Goal: Information Seeking & Learning: Learn about a topic

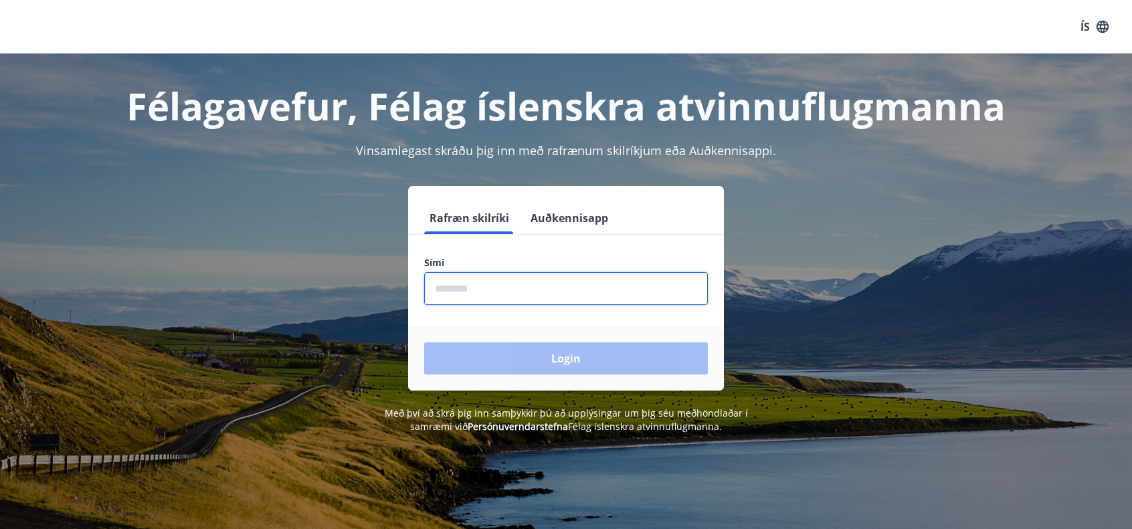
click at [528, 274] on input "phone" at bounding box center [566, 288] width 284 height 33
type input "********"
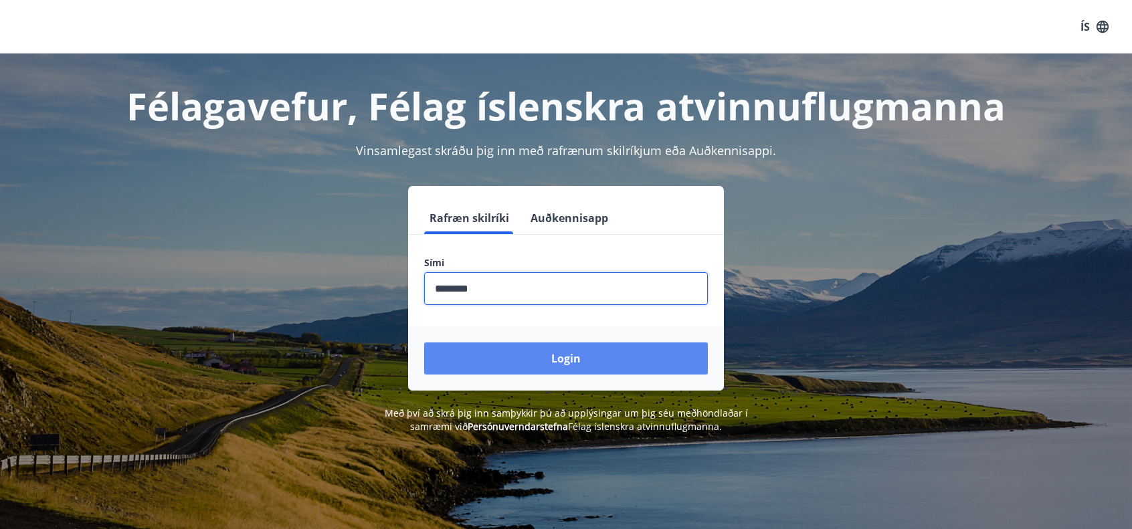
click at [549, 357] on button "Login" at bounding box center [566, 359] width 284 height 32
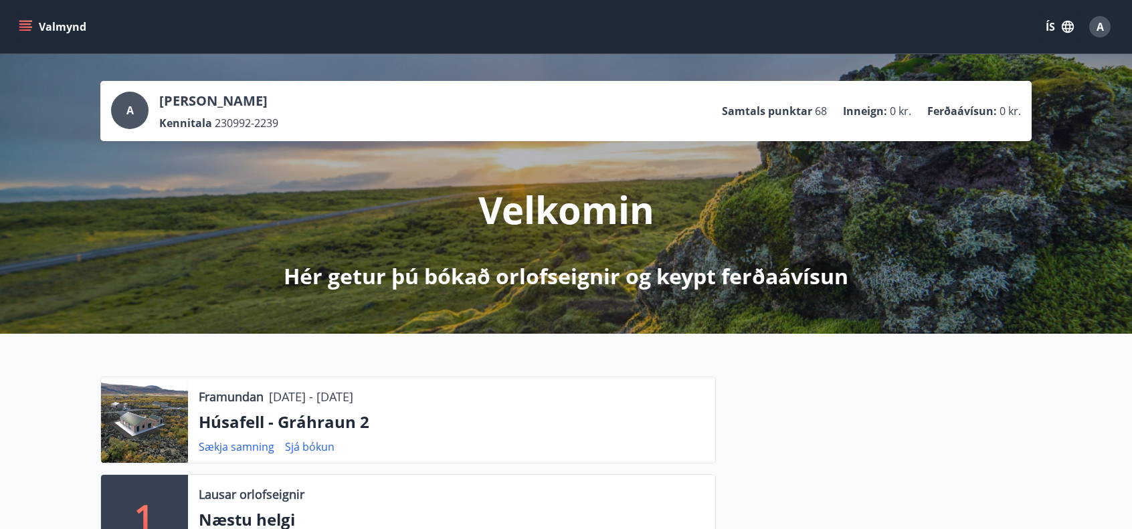
click at [43, 25] on button "Valmynd" at bounding box center [54, 27] width 76 height 24
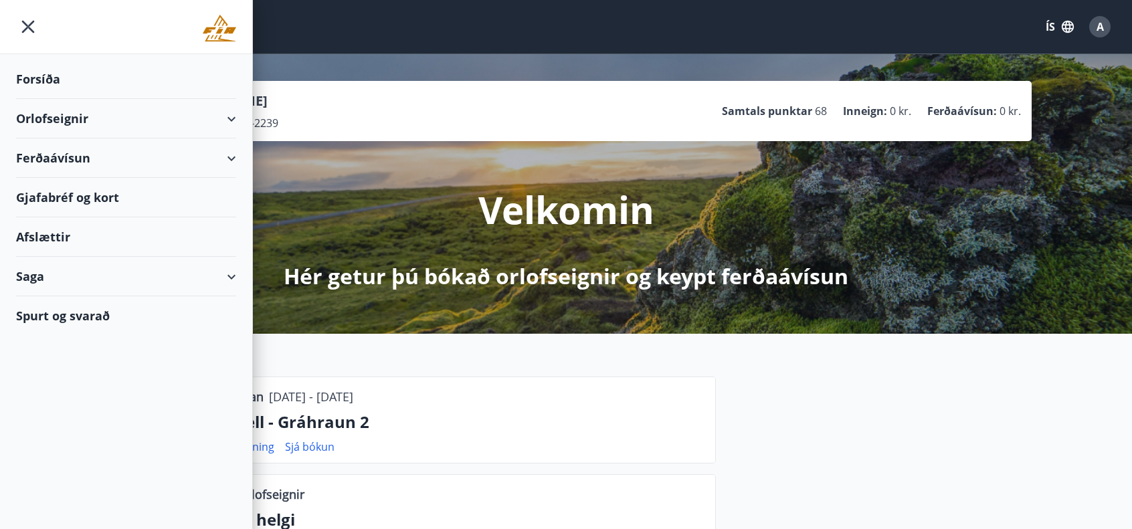
click at [252, 121] on span "230992-2239" at bounding box center [247, 123] width 64 height 15
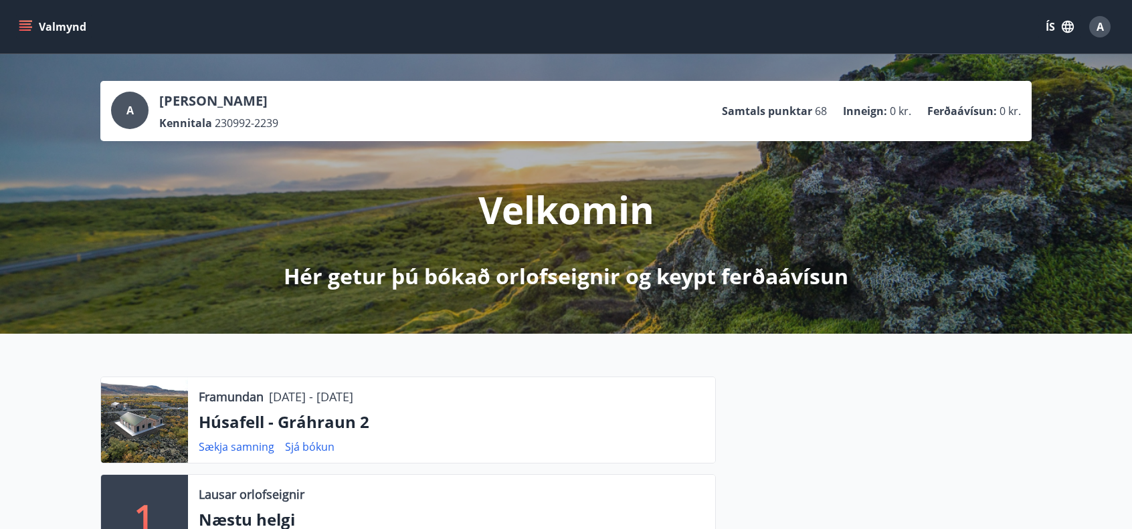
click at [13, 29] on div "Valmynd ÍS A" at bounding box center [566, 27] width 1132 height 54
click at [26, 17] on button "Valmynd" at bounding box center [54, 27] width 76 height 24
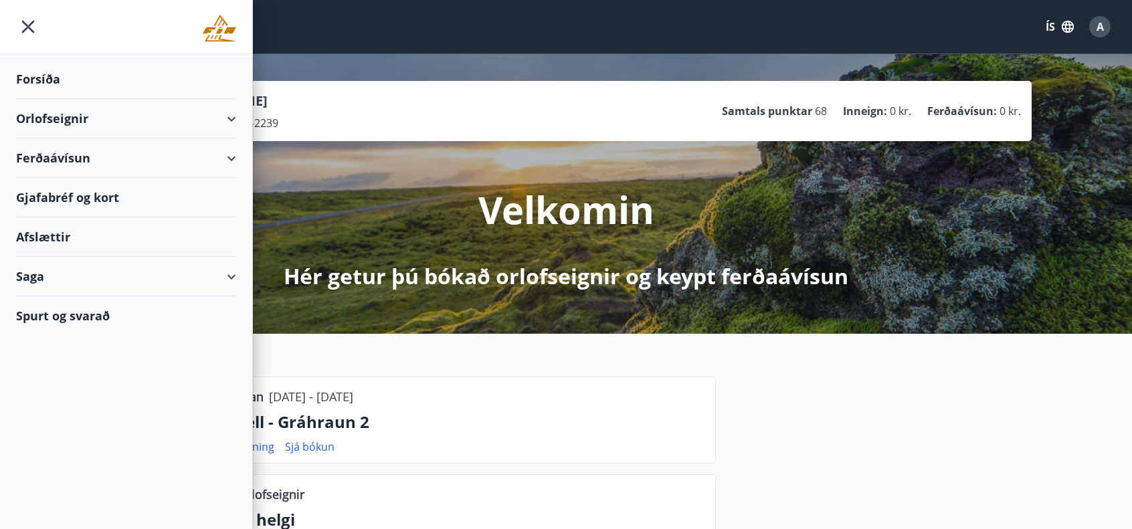
click at [205, 112] on div "Orlofseignir" at bounding box center [126, 118] width 220 height 39
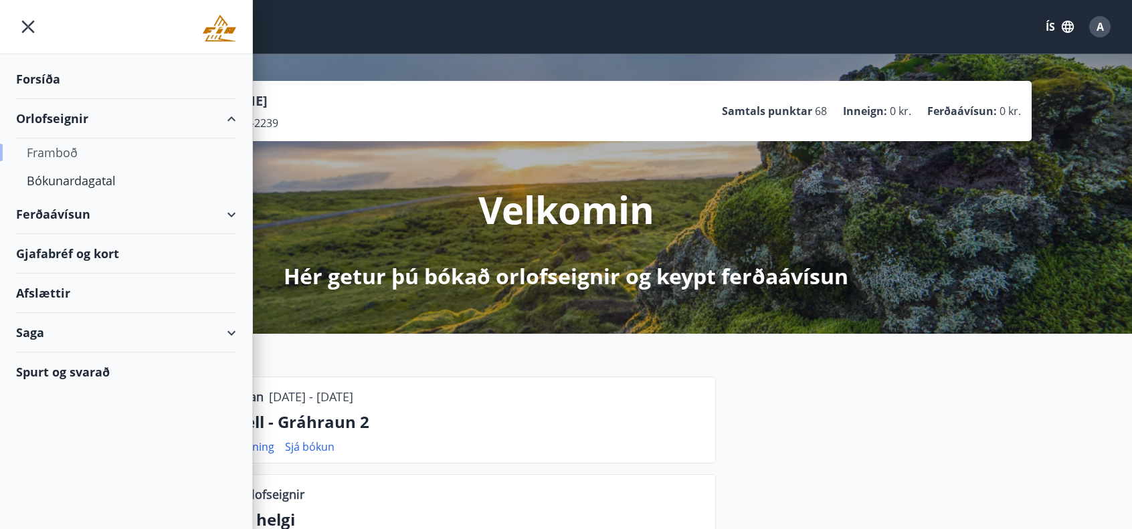
click at [58, 149] on div "Framboð" at bounding box center [126, 153] width 199 height 28
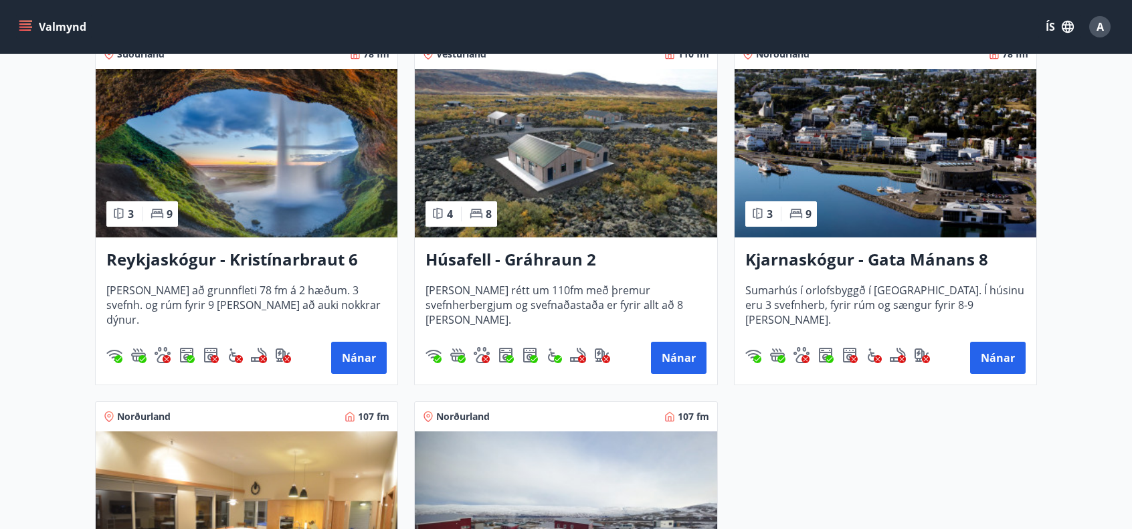
click at [552, 261] on h3 "Húsafell - Gráhraun 2" at bounding box center [566, 260] width 280 height 24
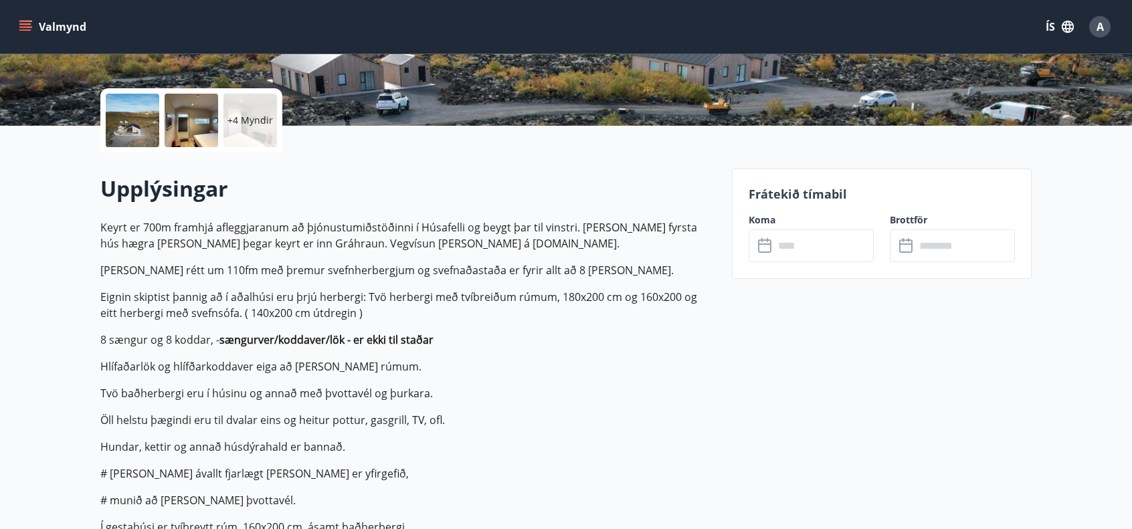
scroll to position [317, 0]
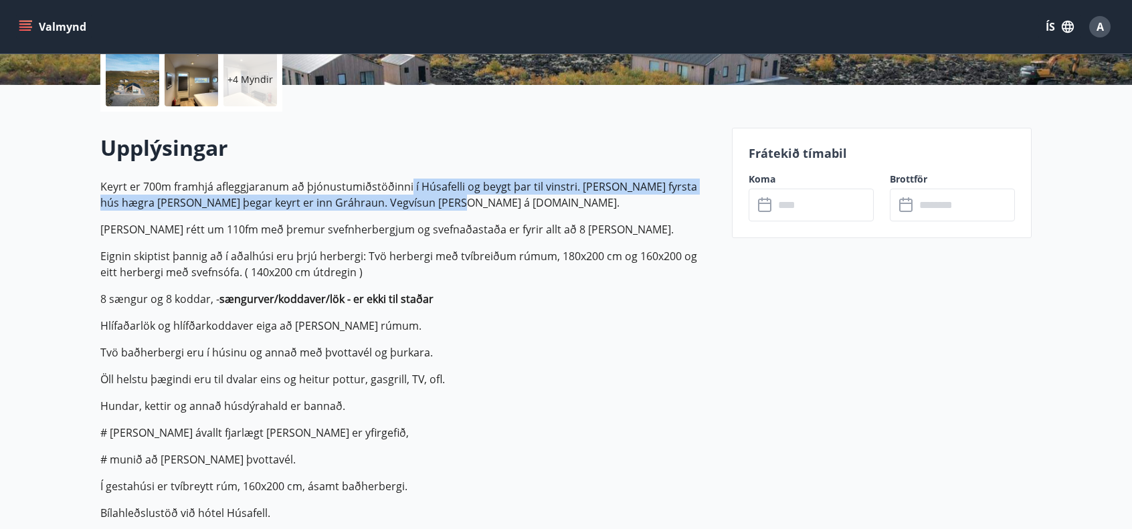
drag, startPoint x: 442, startPoint y: 193, endPoint x: 408, endPoint y: 189, distance: 34.4
click at [408, 189] on p "Keyrt er 700m framhjá afleggjaranum að þjónustumiðstöðinni í Húsafelli og beygt…" at bounding box center [408, 195] width 616 height 32
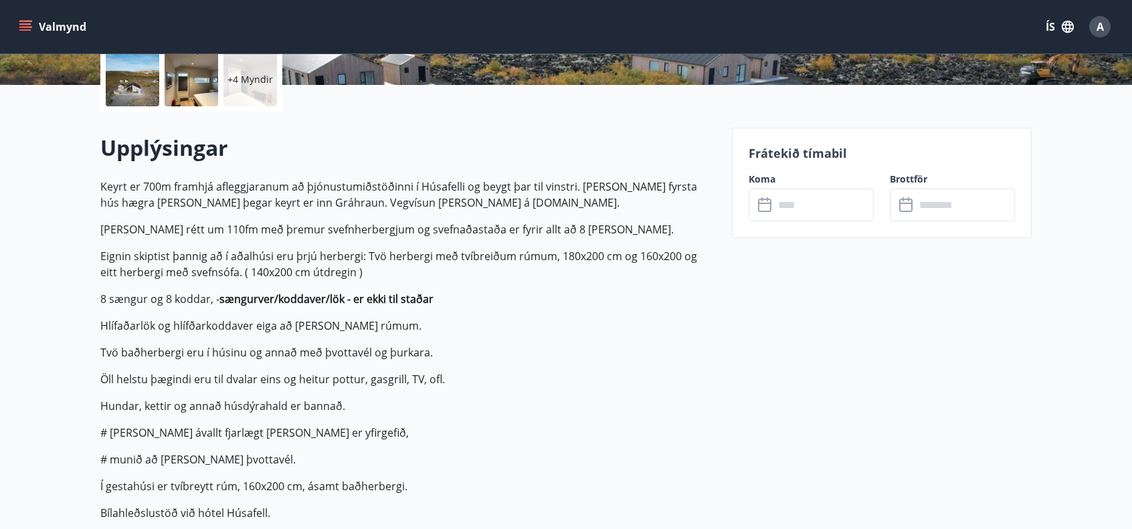
click at [407, 189] on p "Keyrt er 700m framhjá afleggjaranum að þjónustumiðstöðinni í Húsafelli og beygt…" at bounding box center [408, 195] width 616 height 32
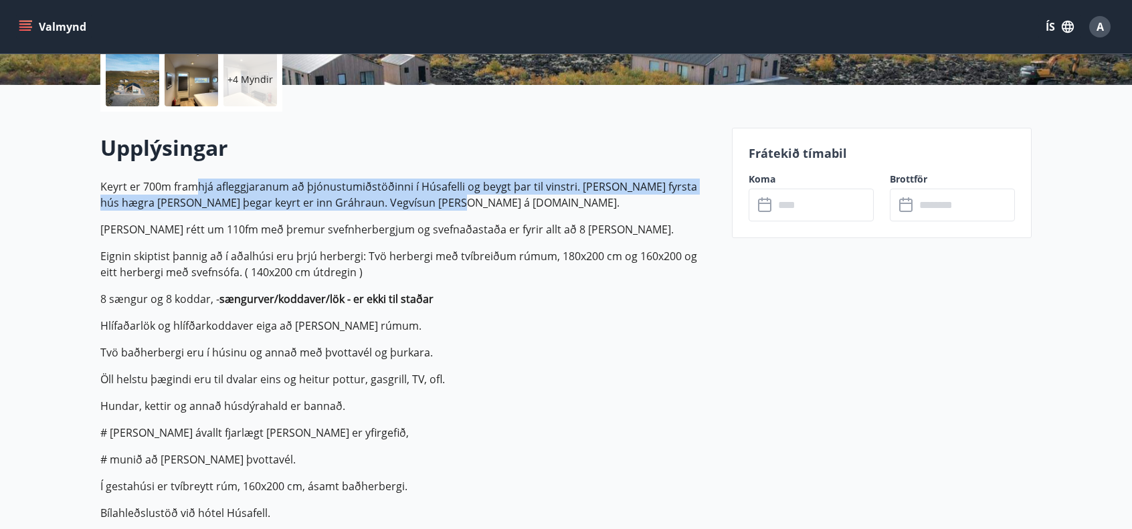
drag, startPoint x: 274, startPoint y: 187, endPoint x: 186, endPoint y: 186, distance: 87.7
click at [194, 187] on p "Keyrt er 700m framhjá afleggjaranum að þjónustumiðstöðinni í Húsafelli og beygt…" at bounding box center [408, 195] width 616 height 32
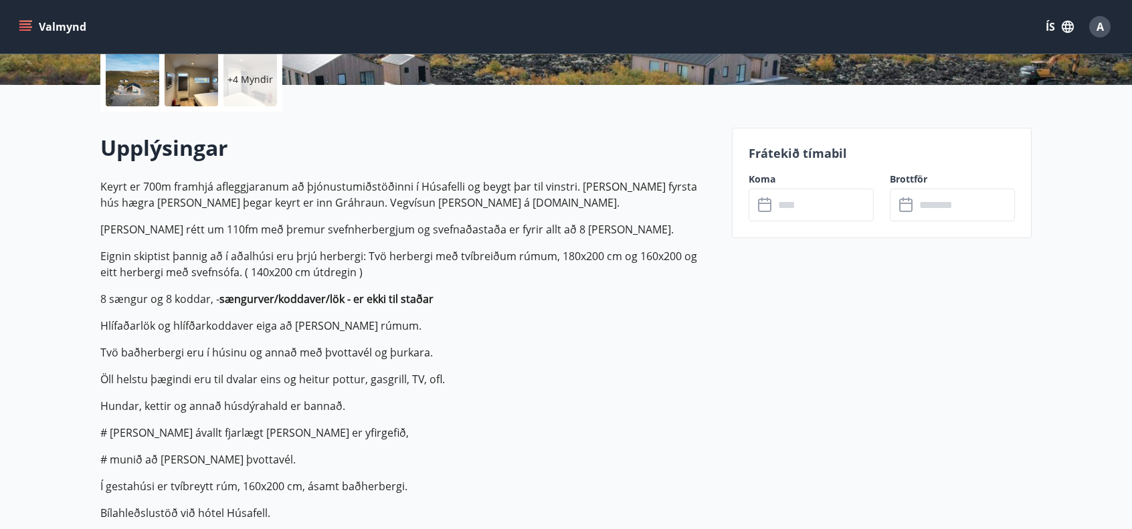
click at [186, 186] on p "Keyrt er 700m framhjá afleggjaranum að þjónustumiðstöðinni í Húsafelli og beygt…" at bounding box center [408, 195] width 616 height 32
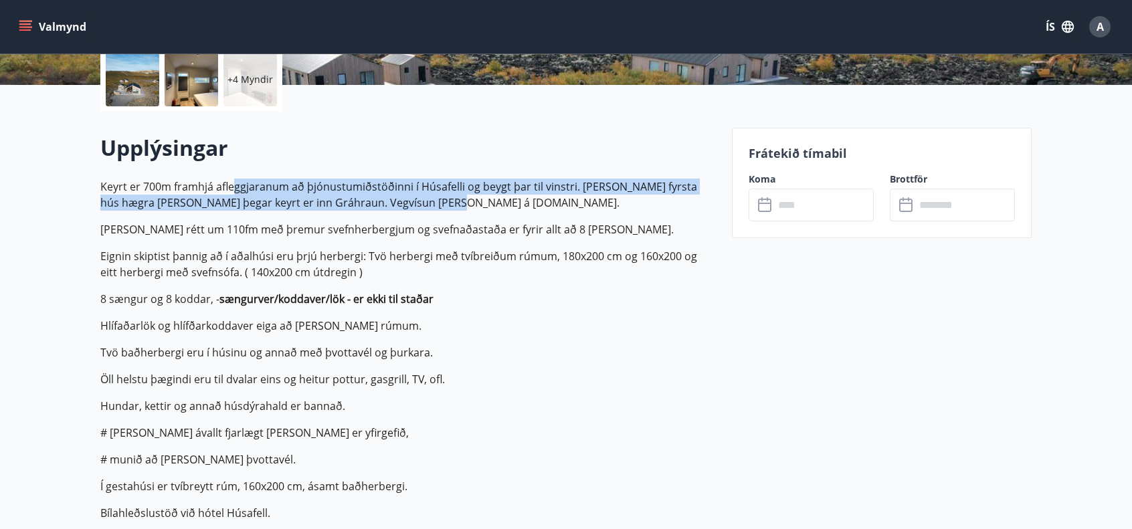
drag, startPoint x: 327, startPoint y: 185, endPoint x: 218, endPoint y: 174, distance: 109.0
click at [224, 174] on div "Upplýsingar Keyrt er 700m framhjá afleggjaranum að þjónustumiðstöðinni í [GEOGR…" at bounding box center [408, 332] width 616 height 399
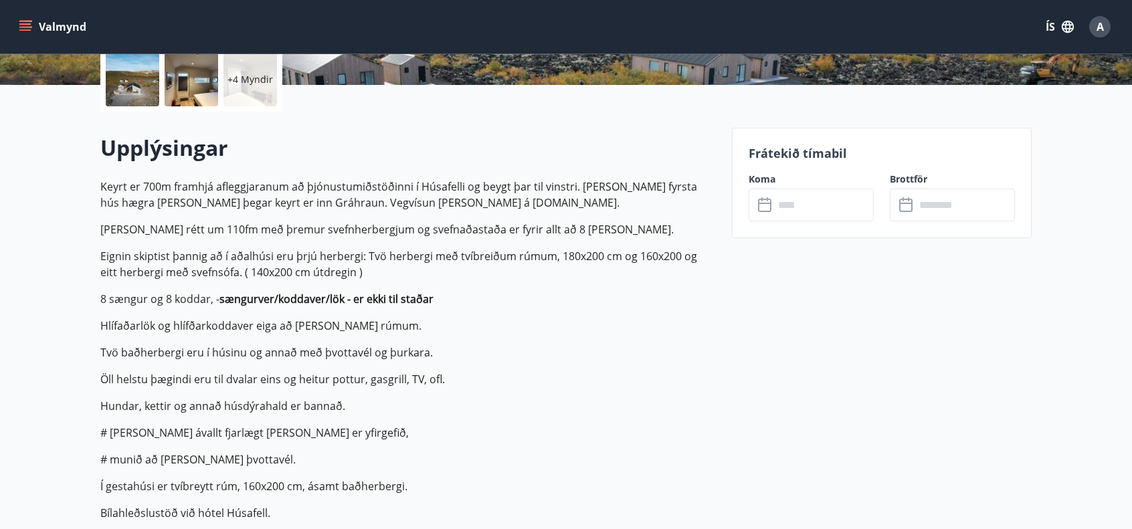
click at [218, 174] on div "Upplýsingar Keyrt er 700m framhjá afleggjaranum að þjónustumiðstöðinni í [GEOGR…" at bounding box center [408, 332] width 616 height 399
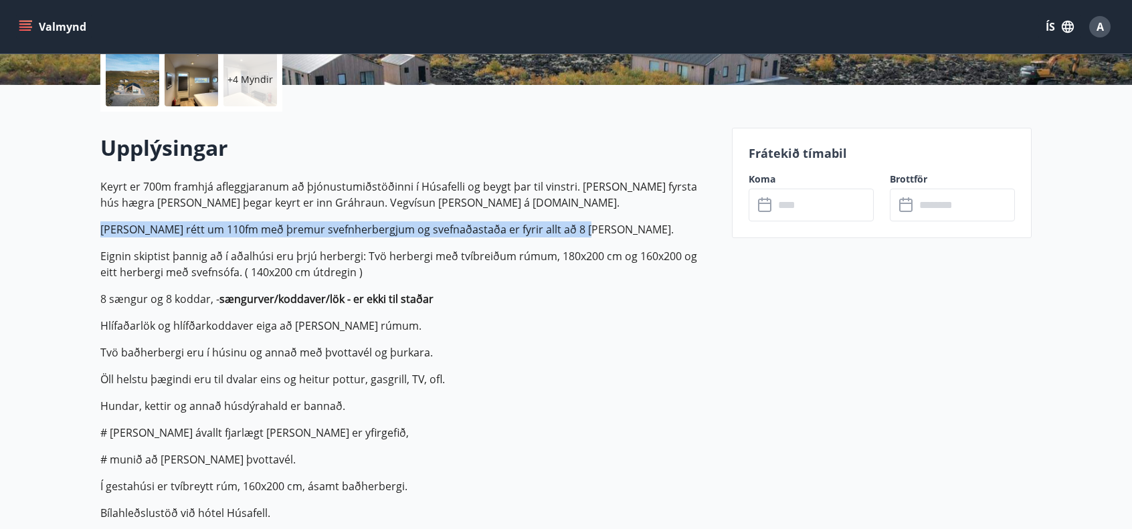
drag, startPoint x: 100, startPoint y: 229, endPoint x: 596, endPoint y: 215, distance: 496.1
click at [596, 215] on p "Keyrt er 700m framhjá afleggjaranum að þjónustumiðstöðinni í Húsafelli og beygt…" at bounding box center [408, 350] width 616 height 343
drag, startPoint x: 614, startPoint y: 222, endPoint x: 39, endPoint y: 223, distance: 575.5
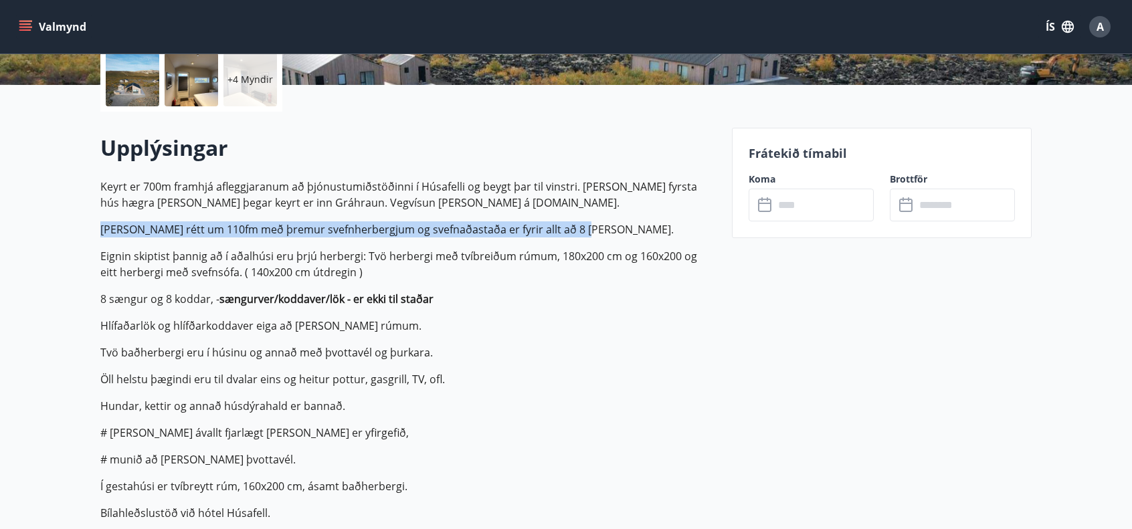
drag, startPoint x: 159, startPoint y: 225, endPoint x: 618, endPoint y: 227, distance: 459.1
click at [618, 227] on p "[PERSON_NAME] rétt um 110fm með þremur svefnherbergjum og svefnaðastaða er fyri…" at bounding box center [408, 230] width 616 height 16
drag, startPoint x: 665, startPoint y: 230, endPoint x: 93, endPoint y: 236, distance: 571.5
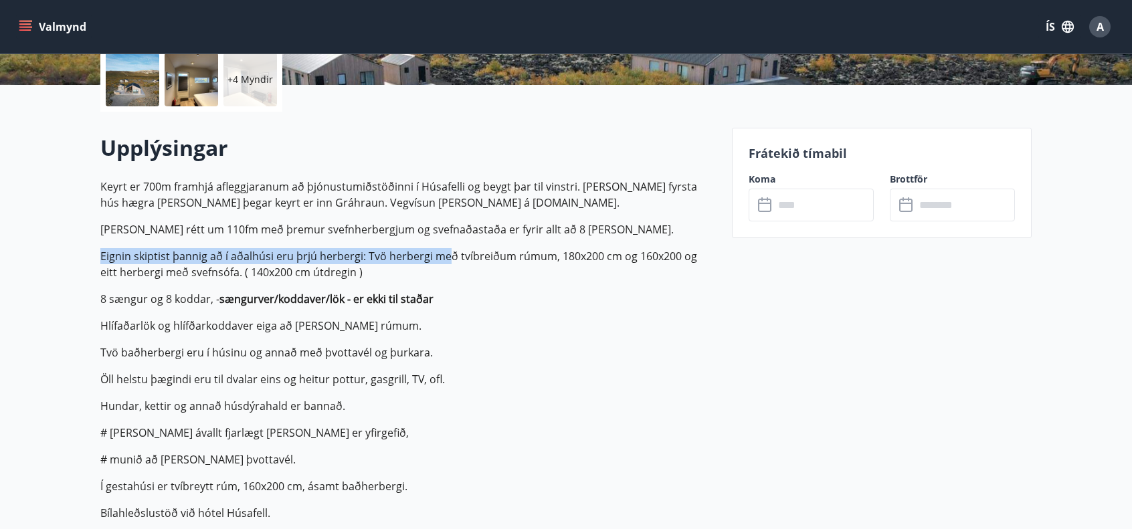
drag, startPoint x: 293, startPoint y: 251, endPoint x: 444, endPoint y: 250, distance: 150.6
click at [444, 250] on p "Eignin skiptist þannig að í aðalhúsi eru þrjú herbergi: Tvö herbergi með tvíbre…" at bounding box center [408, 264] width 616 height 32
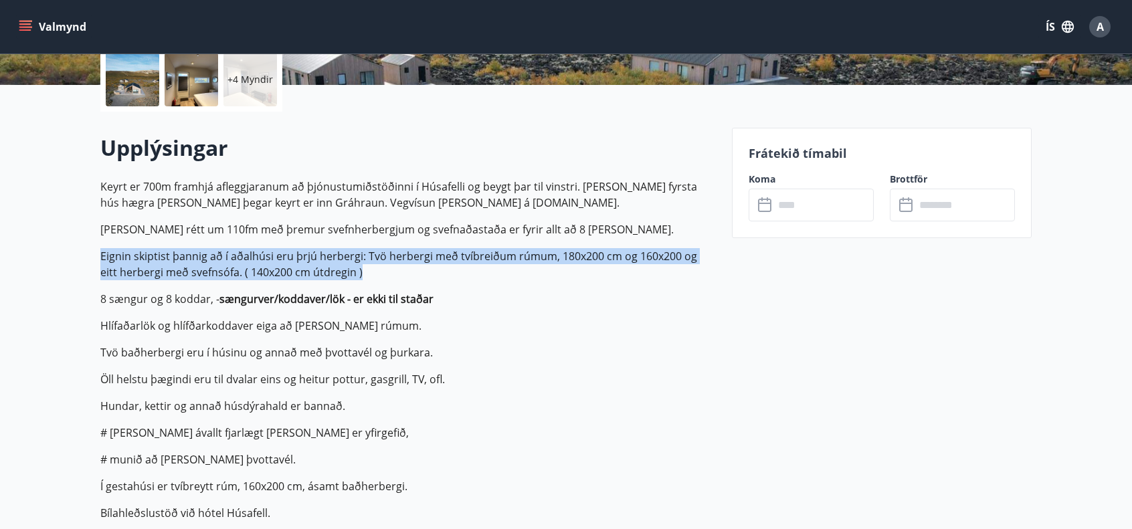
drag, startPoint x: 328, startPoint y: 260, endPoint x: 17, endPoint y: 252, distance: 310.6
drag, startPoint x: 225, startPoint y: 256, endPoint x: 446, endPoint y: 270, distance: 221.3
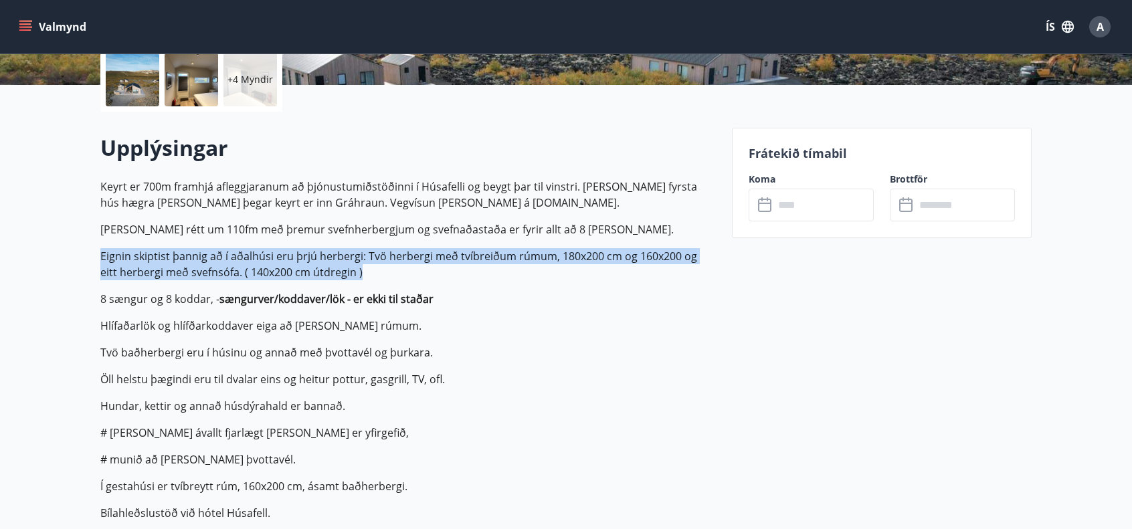
click at [446, 270] on p "Eignin skiptist þannig að í aðalhúsi eru þrjú herbergi: Tvö herbergi með tvíbre…" at bounding box center [408, 264] width 616 height 32
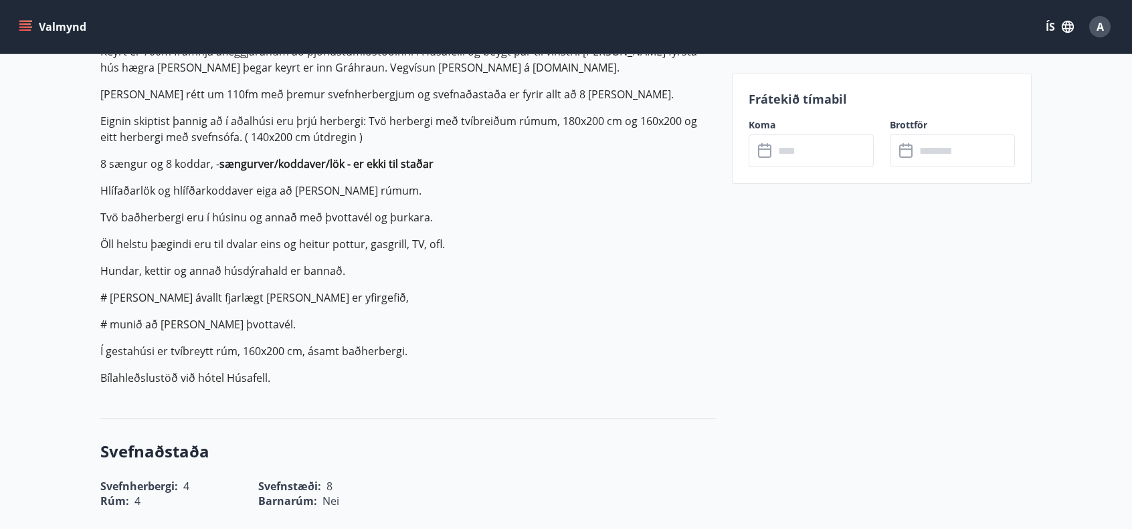
scroll to position [442, 0]
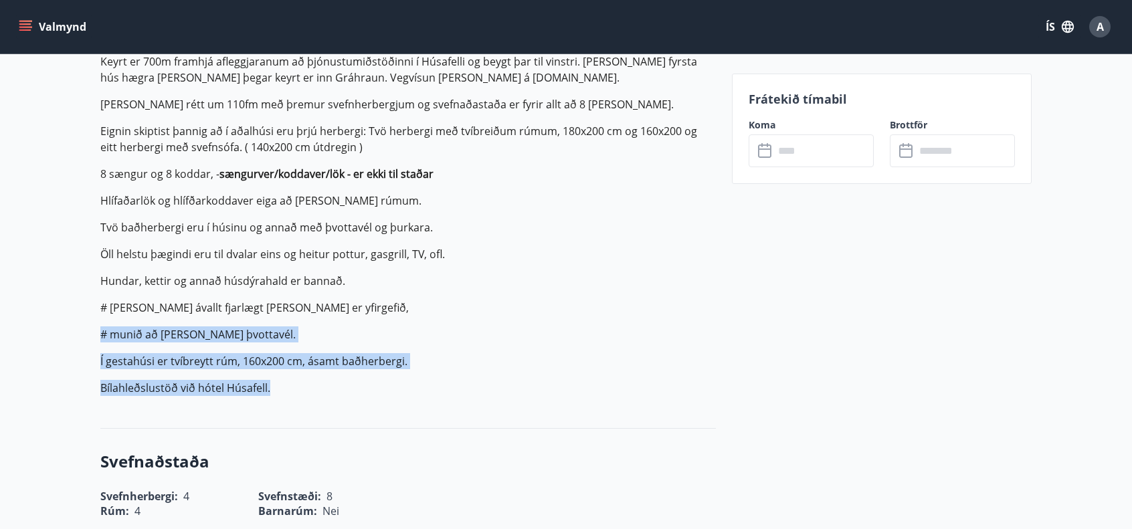
drag, startPoint x: 279, startPoint y: 389, endPoint x: 4, endPoint y: 331, distance: 281.0
drag, startPoint x: 321, startPoint y: 378, endPoint x: 35, endPoint y: 329, distance: 289.9
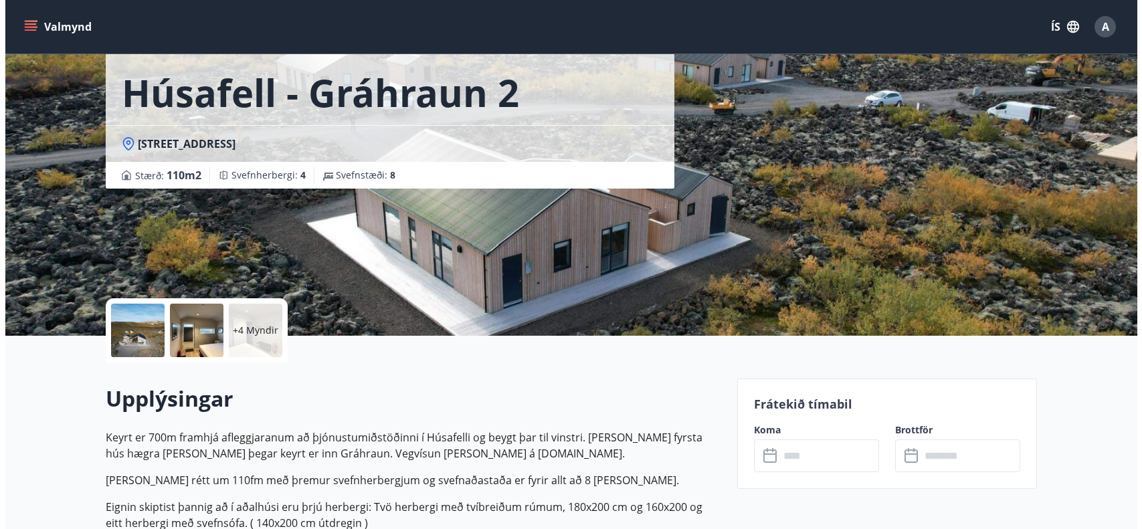
scroll to position [0, 0]
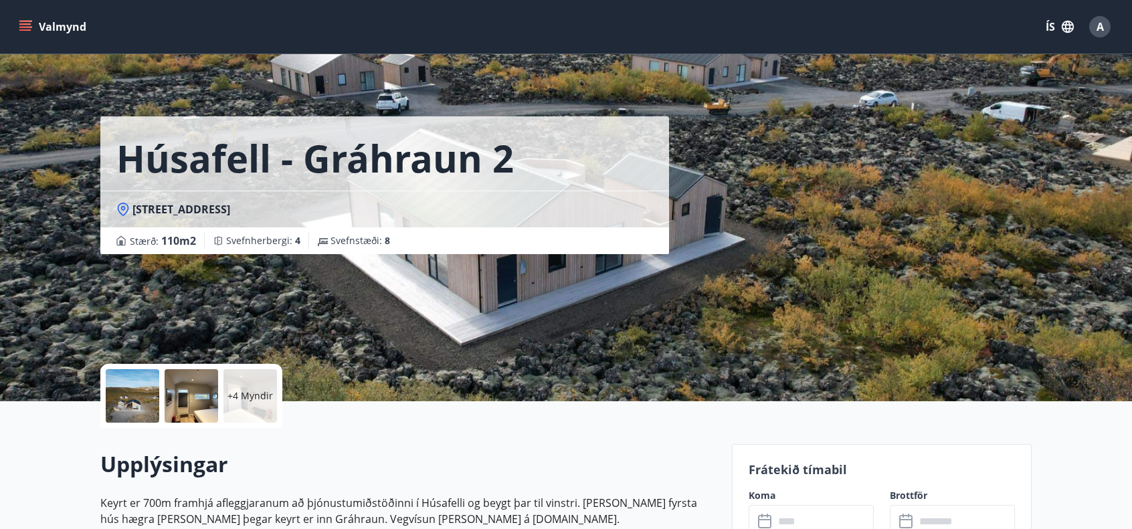
click at [178, 392] on div at bounding box center [192, 396] width 54 height 54
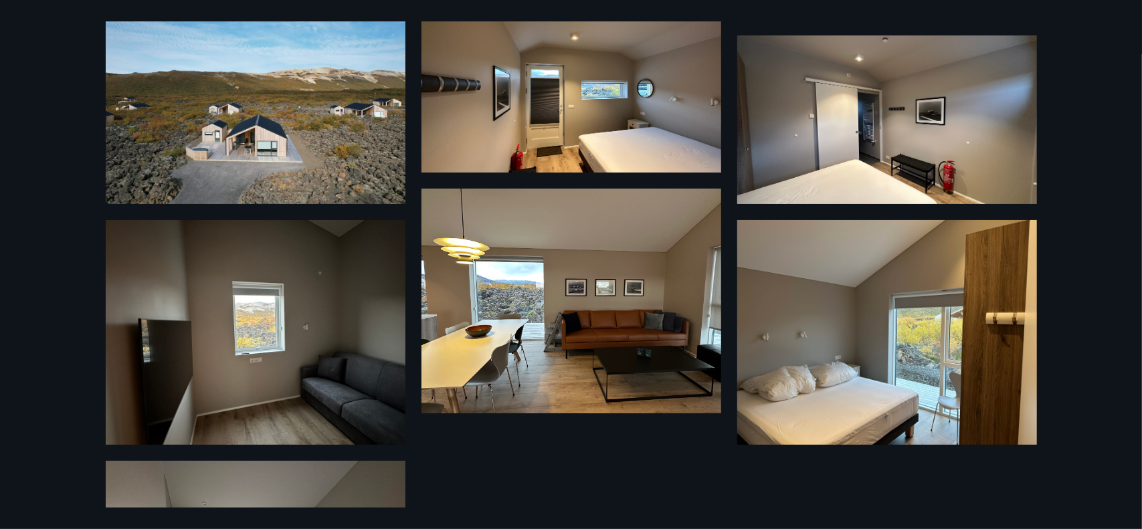
scroll to position [237, 0]
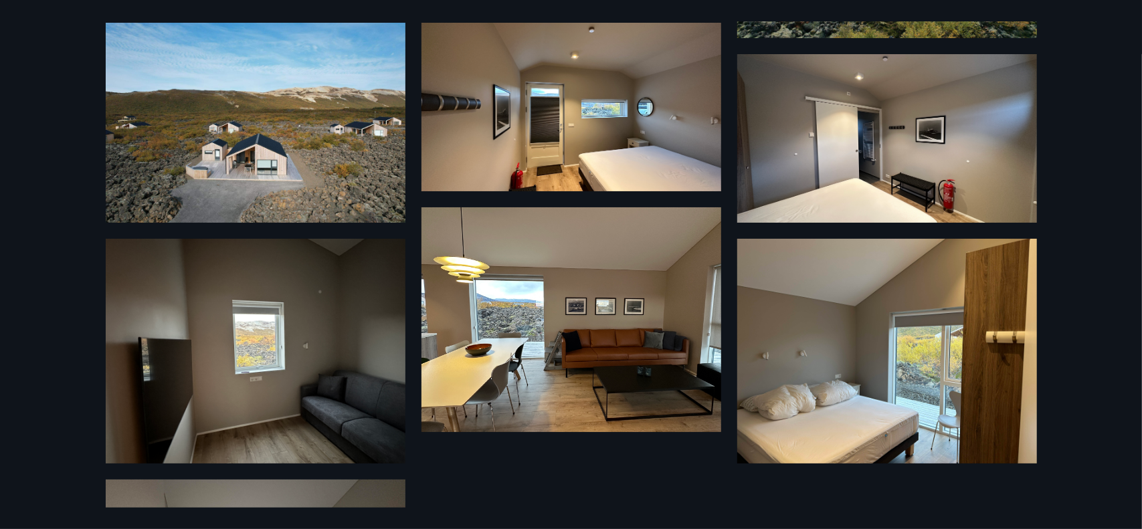
click at [298, 152] on img at bounding box center [256, 123] width 300 height 200
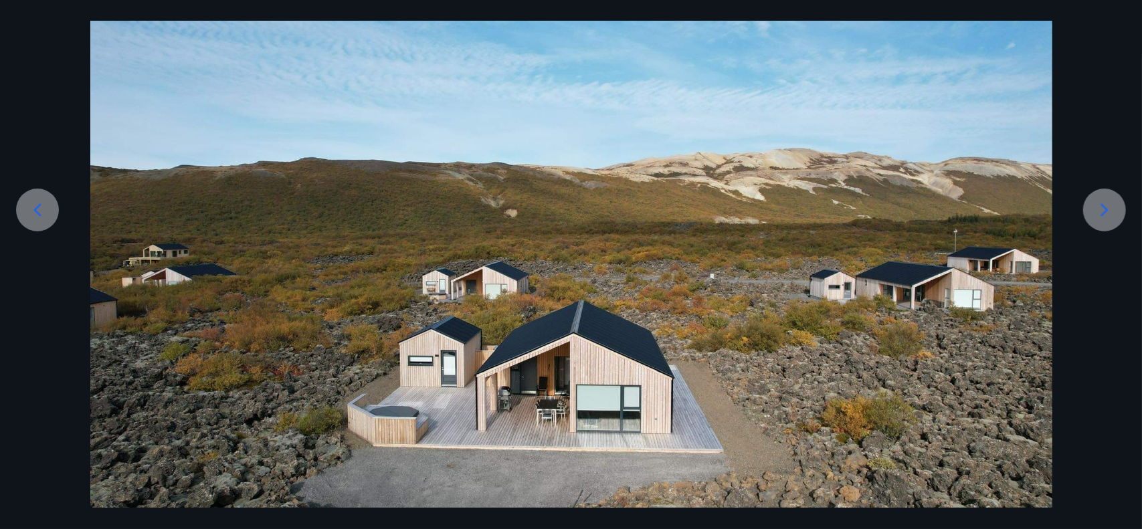
scroll to position [209, 0]
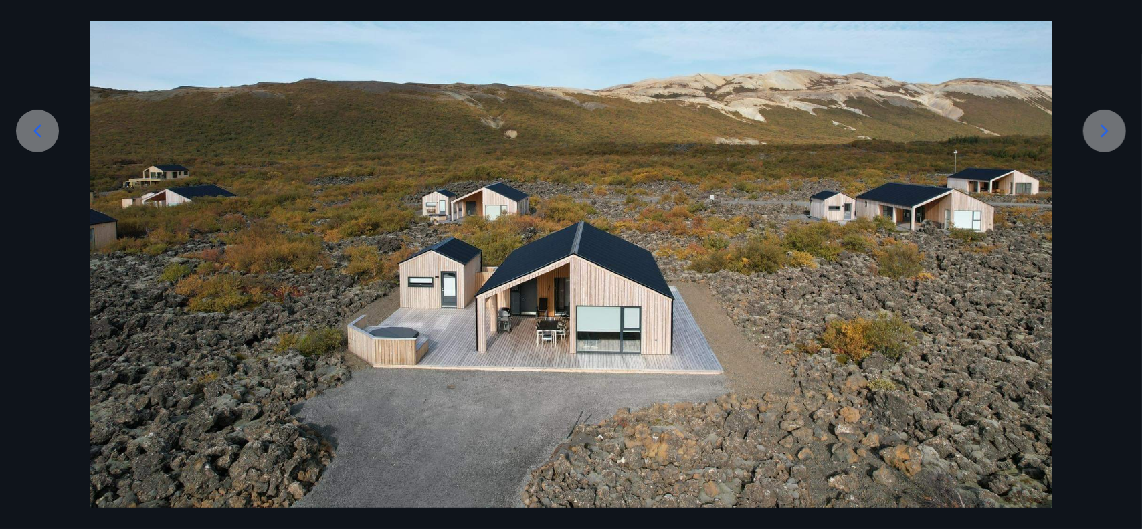
click at [36, 60] on div at bounding box center [571, 187] width 1142 height 642
click at [39, 65] on div at bounding box center [571, 187] width 1142 height 642
click at [43, 50] on div at bounding box center [571, 187] width 1142 height 642
click at [31, 118] on div at bounding box center [37, 131] width 43 height 43
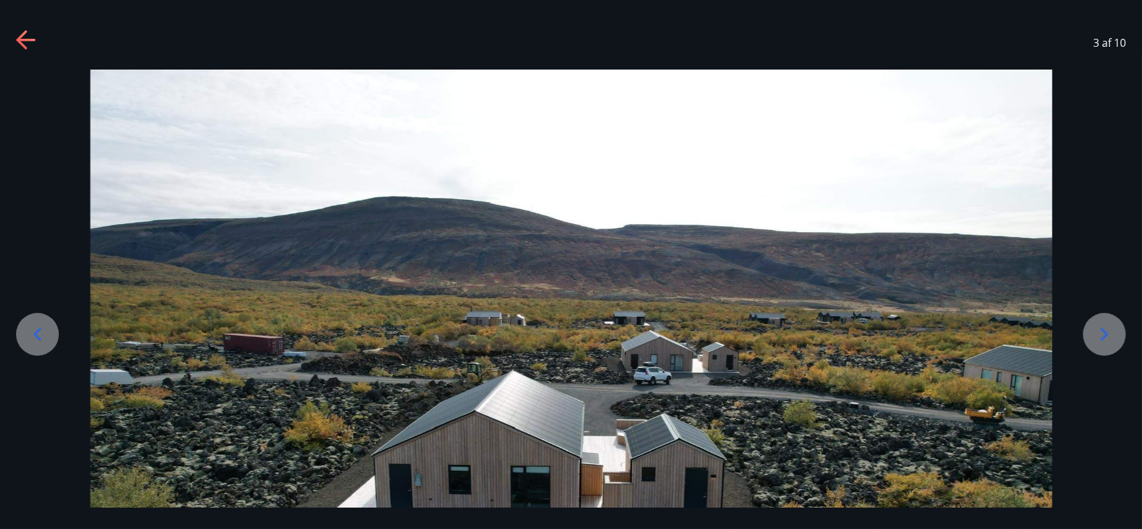
scroll to position [0, 0]
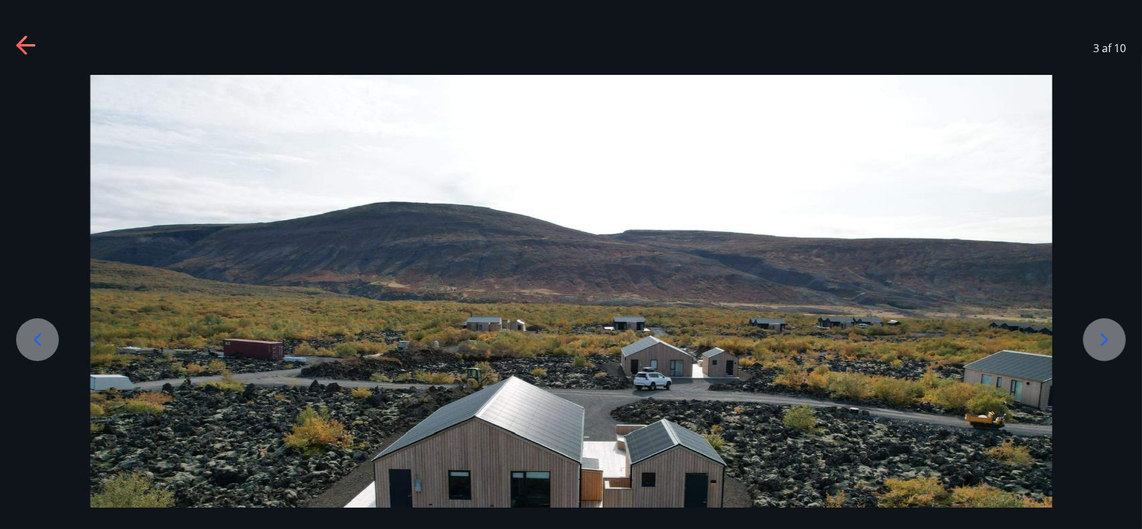
click at [28, 34] on div "3 af 10" at bounding box center [571, 48] width 1142 height 54
click at [27, 37] on icon at bounding box center [26, 45] width 21 height 21
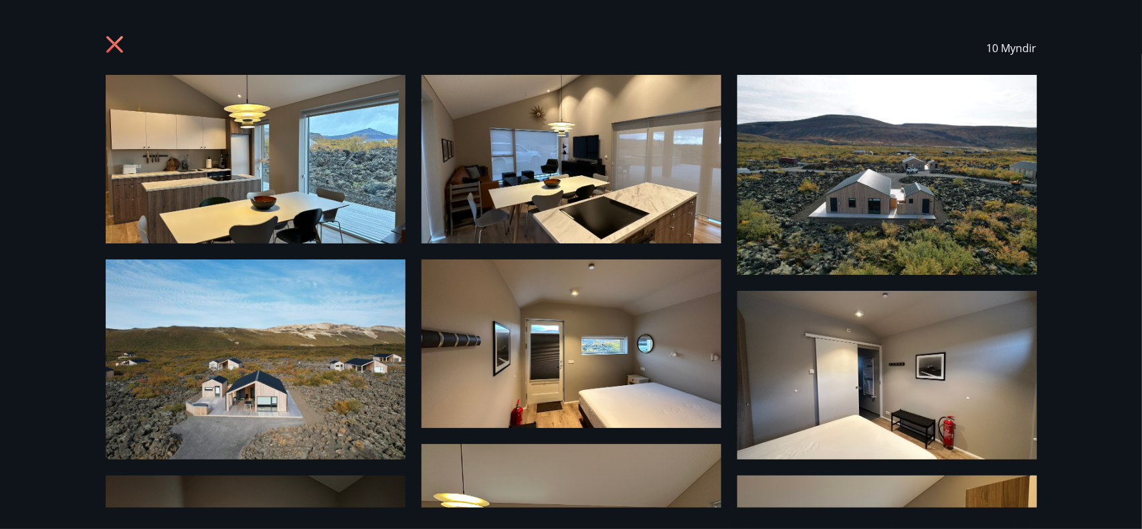
click at [116, 44] on icon at bounding box center [116, 45] width 21 height 21
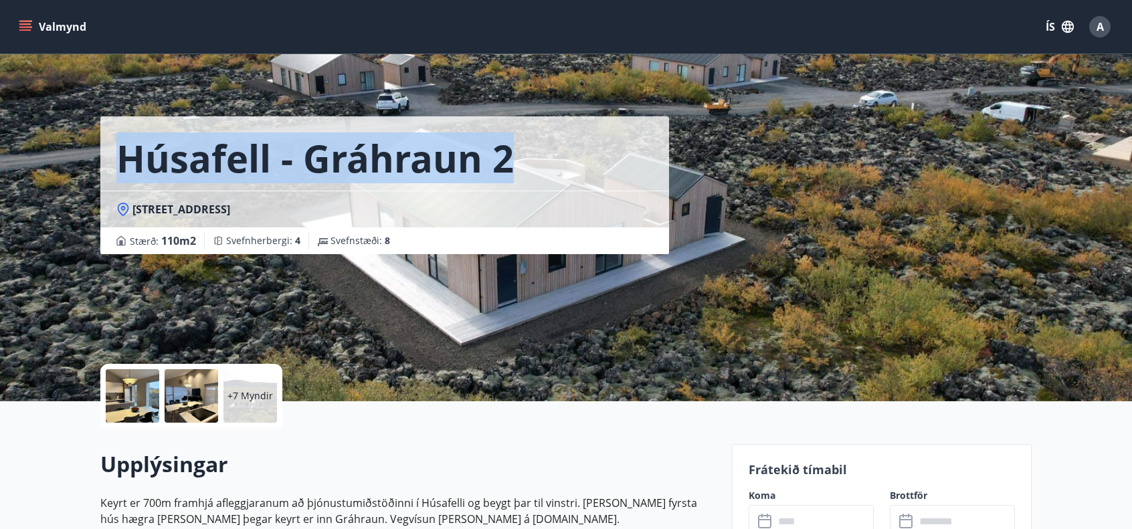
drag, startPoint x: 509, startPoint y: 159, endPoint x: 96, endPoint y: 159, distance: 412.9
click at [96, 159] on div "Húsafell - Gráhraun 2 Gráhraun 2, [GEOGRAPHIC_DATA] : 110 m2 Svefnherbergi : 4 …" at bounding box center [566, 201] width 964 height 402
click at [117, 151] on h1 "Húsafell - Gráhraun 2" at bounding box center [315, 158] width 398 height 51
click at [120, 155] on h1 "Húsafell - Gráhraun 2" at bounding box center [315, 158] width 398 height 51
drag, startPoint x: 218, startPoint y: 153, endPoint x: 607, endPoint y: 162, distance: 388.9
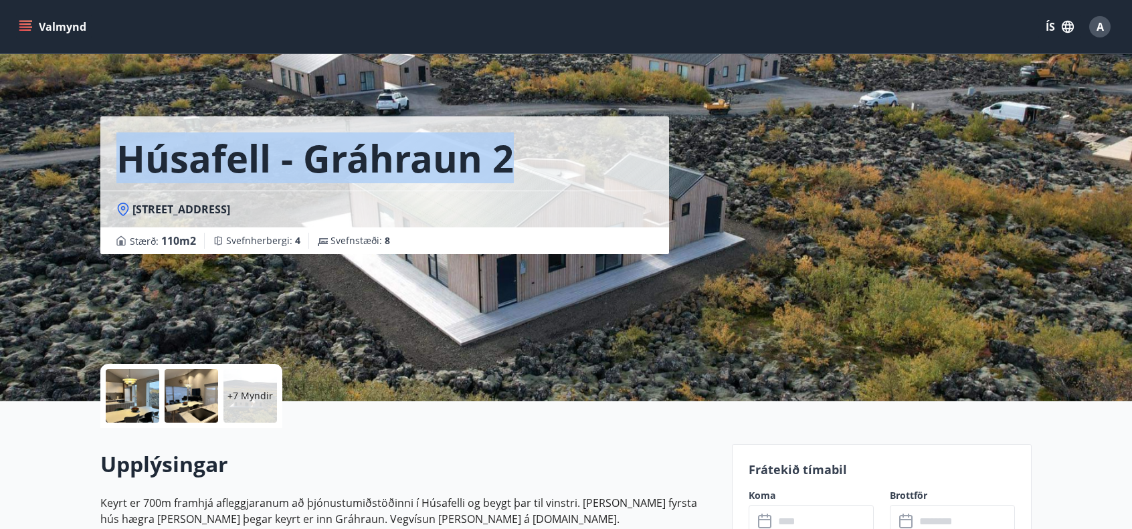
click at [602, 162] on div "Húsafell - Gráhraun 2" at bounding box center [384, 153] width 569 height 74
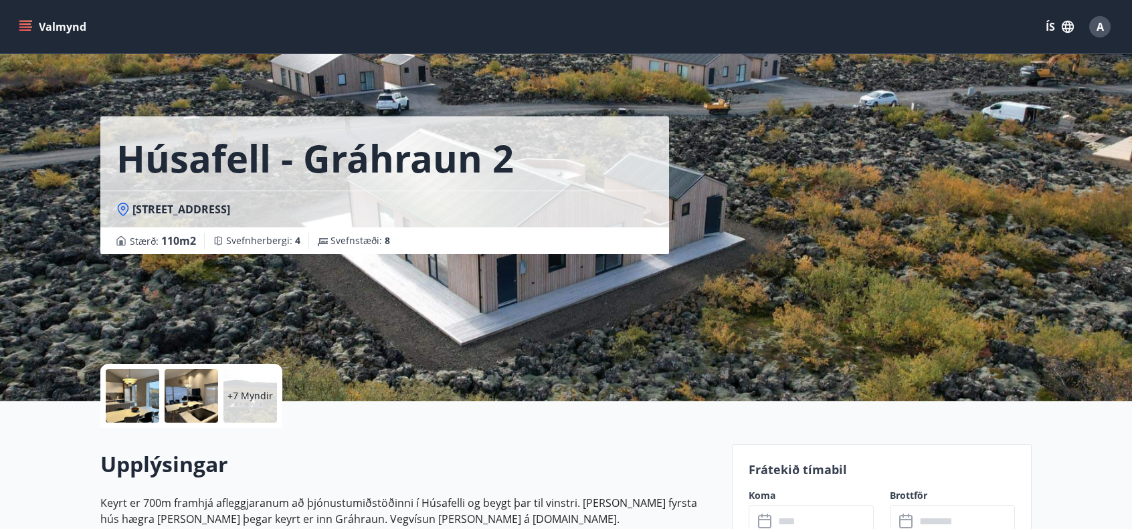
click at [607, 162] on div "Húsafell - Gráhraun 2" at bounding box center [384, 153] width 569 height 74
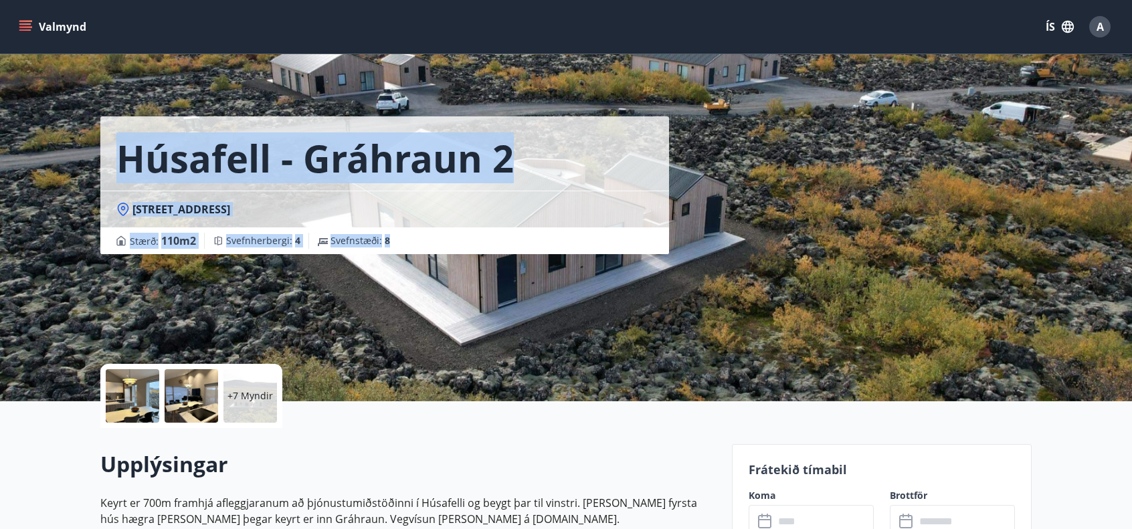
drag, startPoint x: 395, startPoint y: 239, endPoint x: 119, endPoint y: 156, distance: 287.9
click at [119, 156] on div "Húsafell - Gráhraun 2 Gráhraun 2, [GEOGRAPHIC_DATA] : 110 m2 Svefnherbergi : 4 …" at bounding box center [384, 185] width 569 height 138
click at [118, 156] on h1 "Húsafell - Gráhraun 2" at bounding box center [315, 158] width 398 height 51
drag, startPoint x: 393, startPoint y: 246, endPoint x: 126, endPoint y: 153, distance: 281.9
click at [126, 153] on div "Húsafell - Gráhraun 2 Gráhraun 2, [GEOGRAPHIC_DATA] : 110 m2 Svefnherbergi : 4 …" at bounding box center [384, 185] width 569 height 138
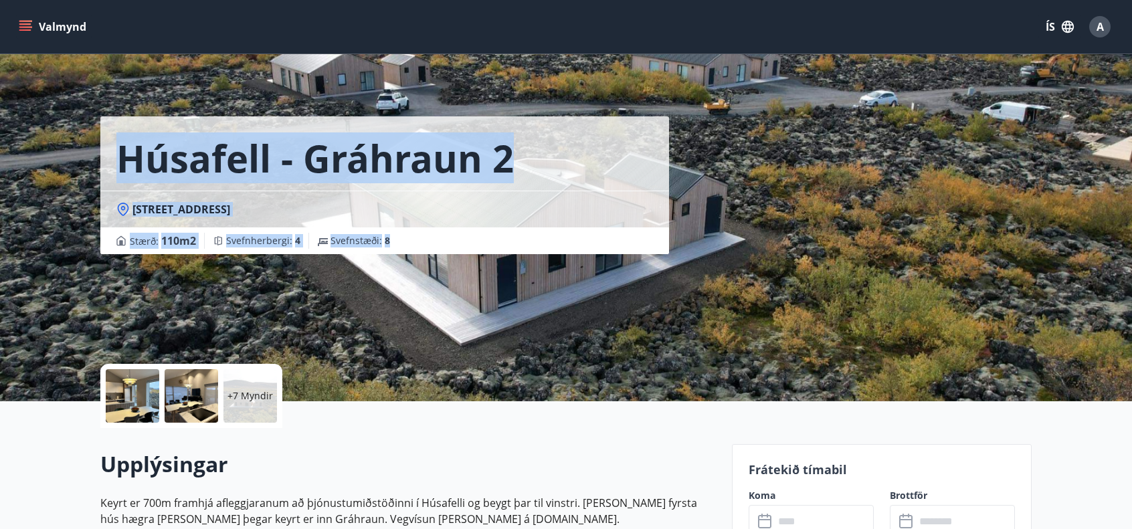
click at [126, 153] on h1 "Húsafell - Gráhraun 2" at bounding box center [315, 158] width 398 height 51
drag, startPoint x: 119, startPoint y: 155, endPoint x: 423, endPoint y: 232, distance: 313.6
click at [423, 232] on div "Húsafell - Gráhraun 2 Gráhraun 2, [GEOGRAPHIC_DATA] : 110 m2 Svefnherbergi : 4 …" at bounding box center [384, 185] width 569 height 138
click at [423, 232] on div "Stærð : 110 m2 Svefnherbergi : 4 Svefnstæði : 8" at bounding box center [384, 241] width 569 height 27
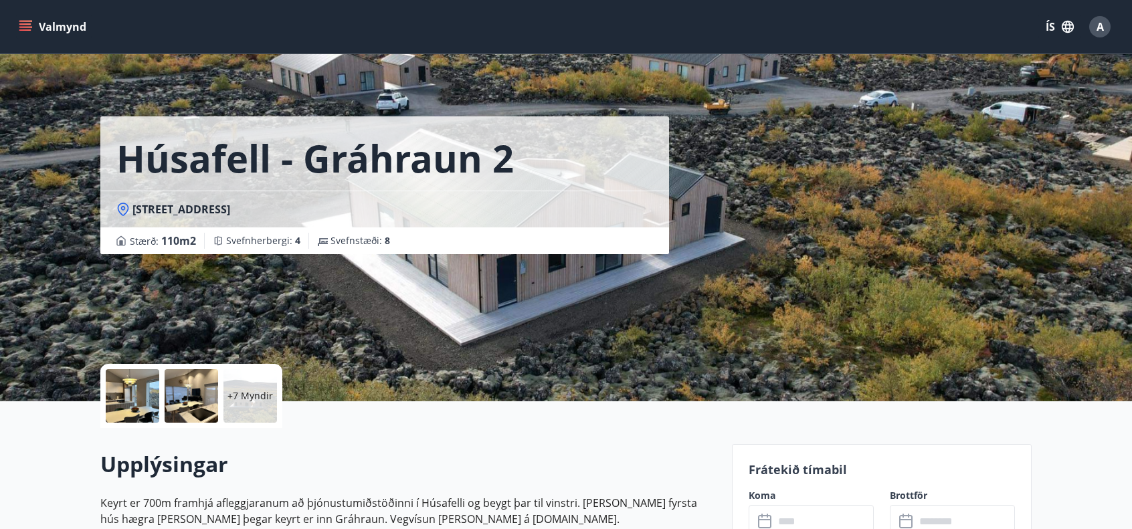
click at [456, 239] on div "Stærð : 110 m2 Svefnherbergi : 4 Svefnstæði : 8" at bounding box center [384, 241] width 537 height 16
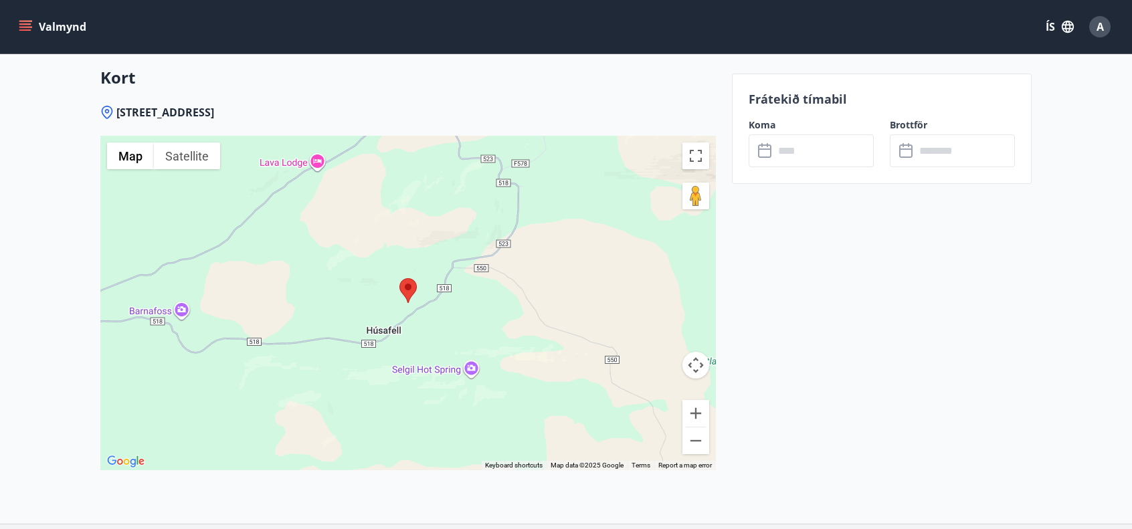
scroll to position [2230, 0]
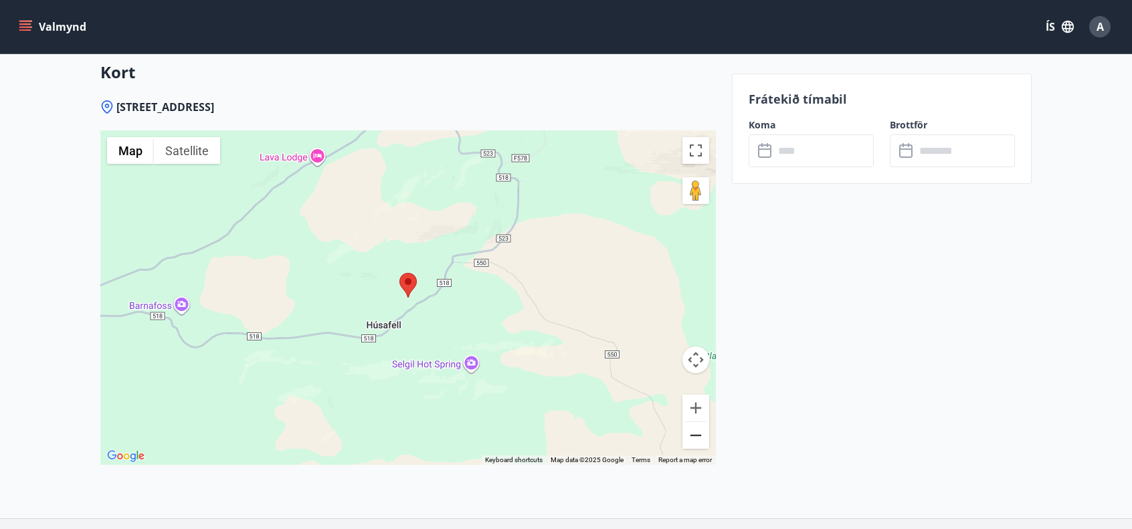
click at [703, 433] on button "Zoom out" at bounding box center [696, 435] width 27 height 27
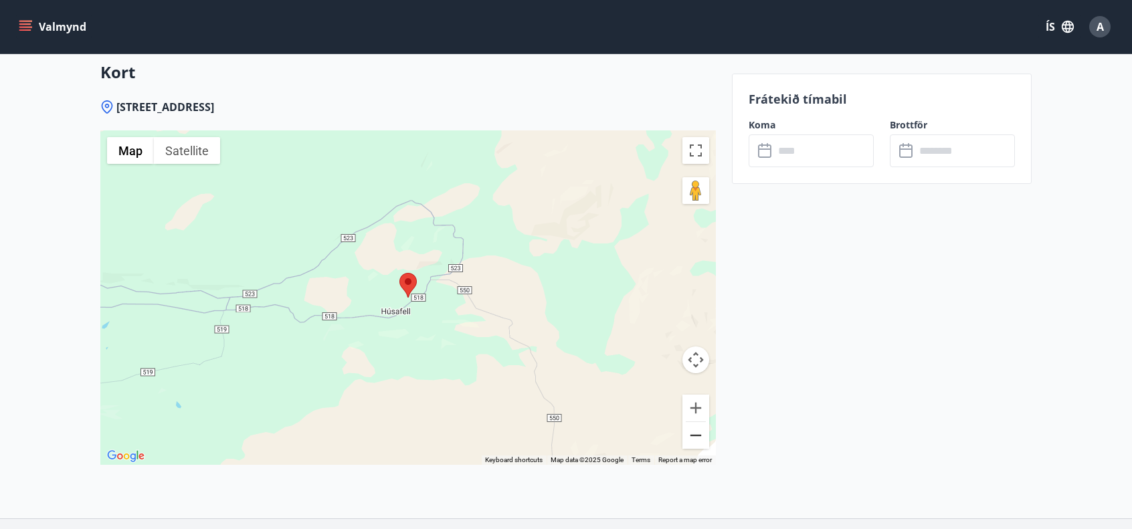
click at [703, 433] on button "Zoom out" at bounding box center [696, 435] width 27 height 27
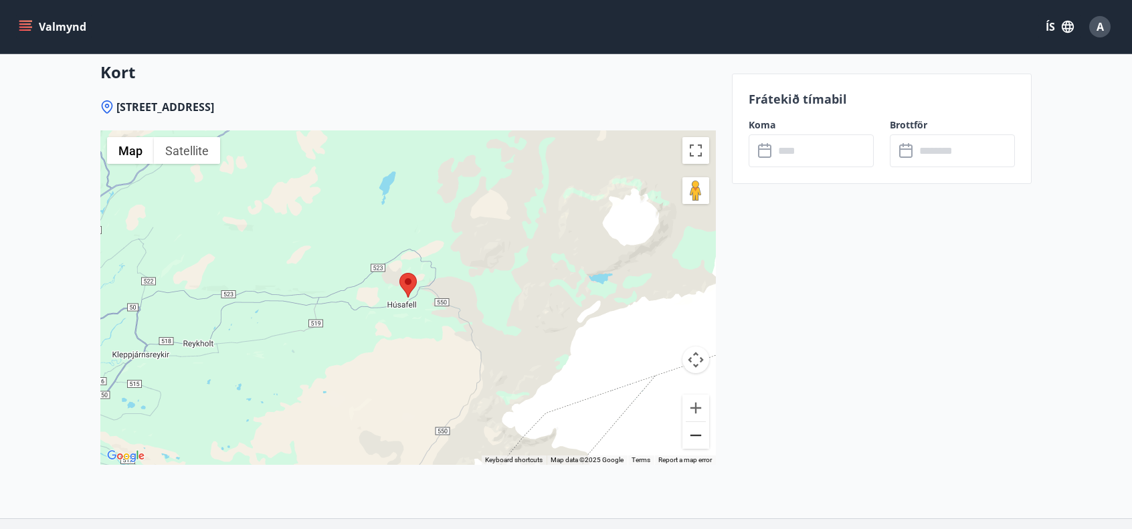
click at [703, 433] on button "Zoom out" at bounding box center [696, 435] width 27 height 27
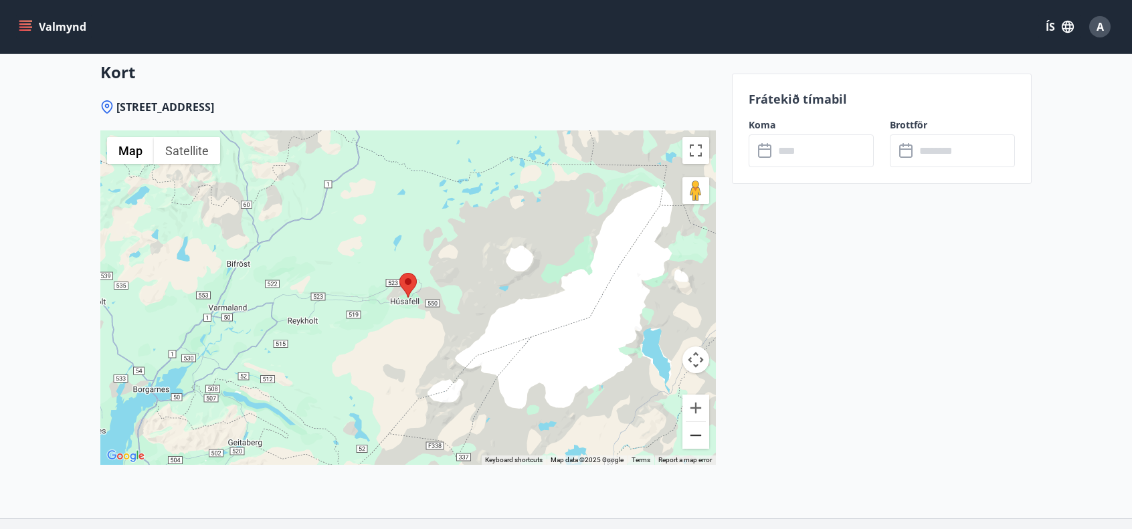
click at [703, 433] on button "Zoom out" at bounding box center [696, 435] width 27 height 27
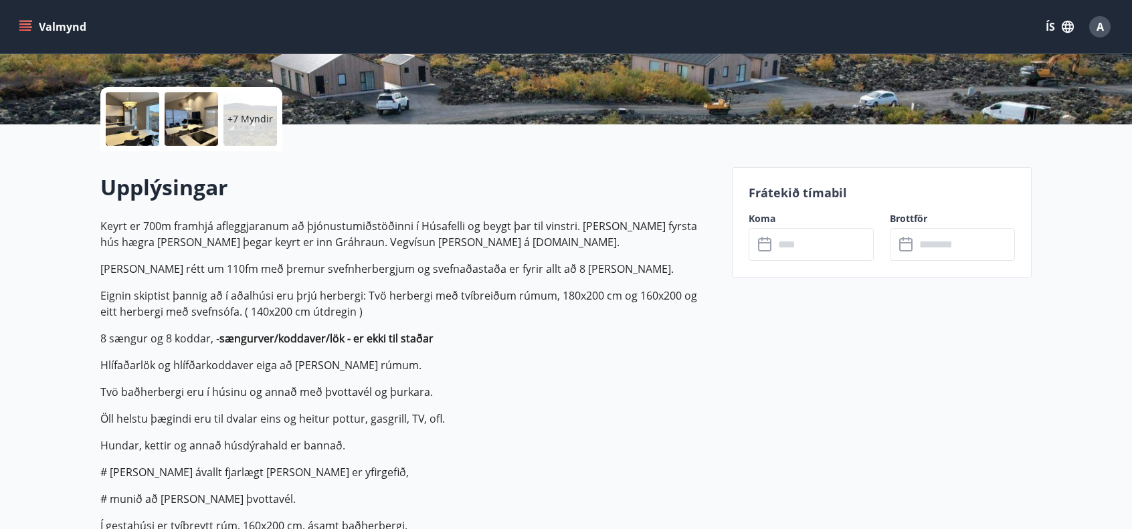
scroll to position [0, 0]
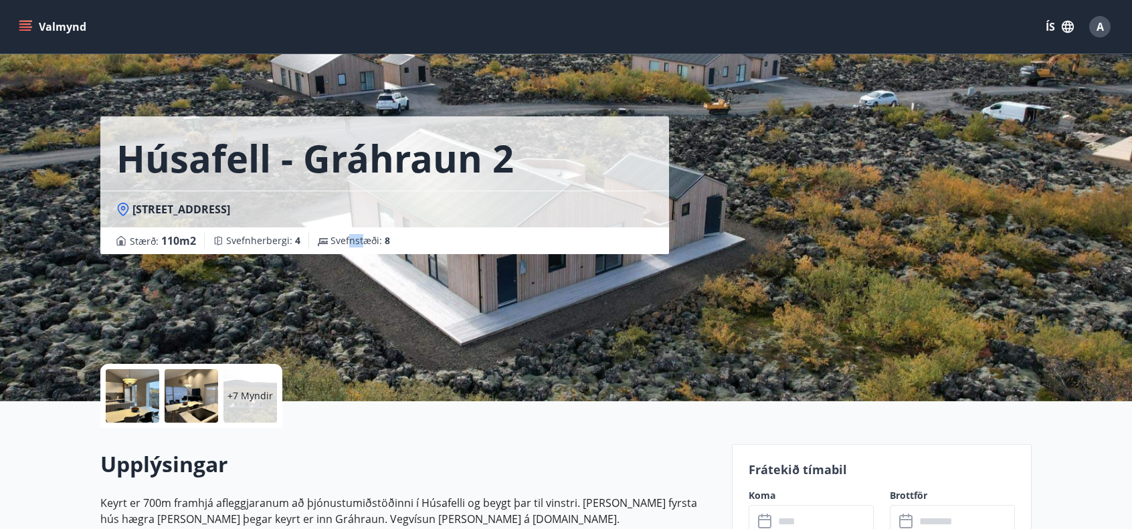
drag, startPoint x: 359, startPoint y: 240, endPoint x: 344, endPoint y: 243, distance: 15.0
click at [344, 243] on span "Svefnstæði : 8" at bounding box center [361, 240] width 60 height 13
